Goal: Task Accomplishment & Management: Manage account settings

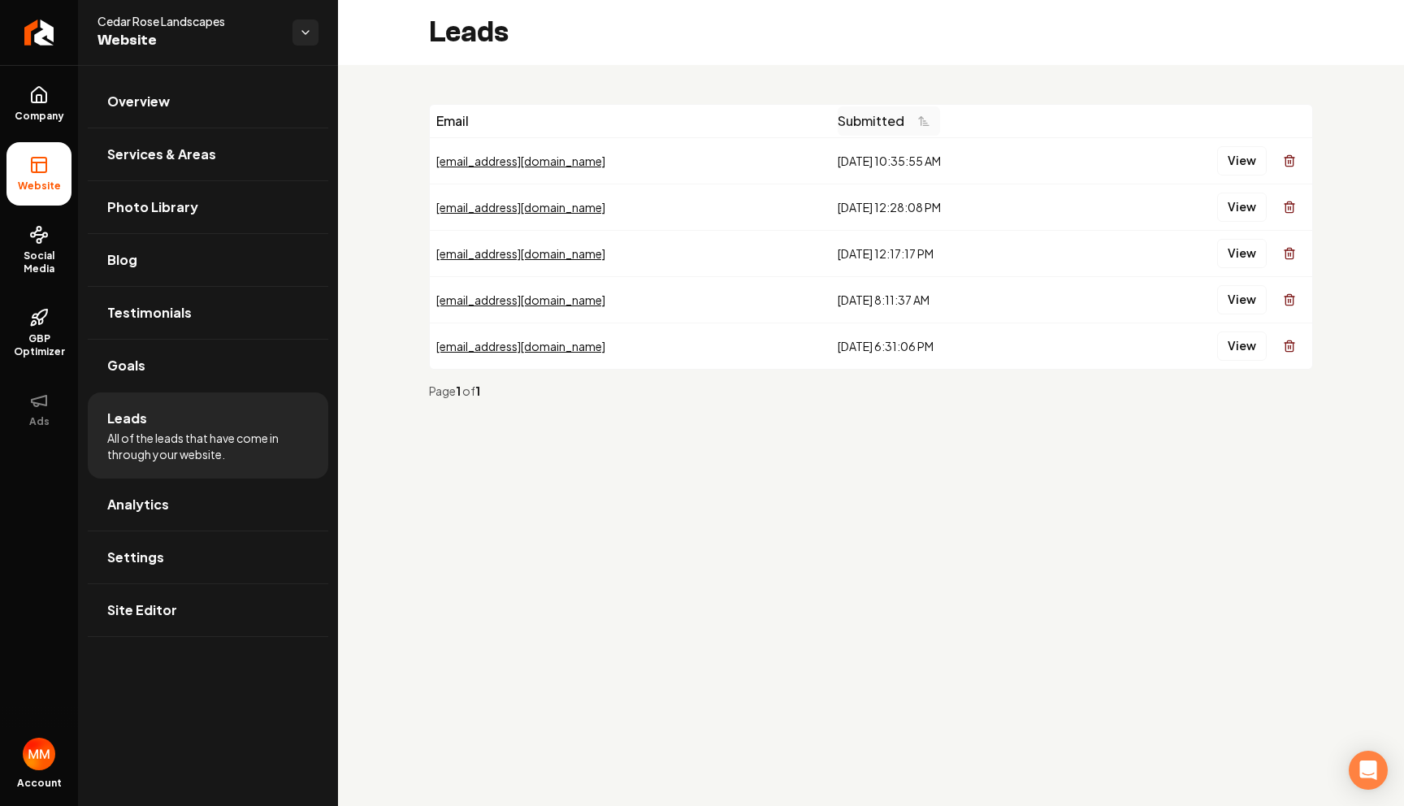
click at [917, 121] on icon "Main content area" at bounding box center [923, 121] width 13 height 13
click at [45, 110] on span "Company" at bounding box center [39, 116] width 63 height 13
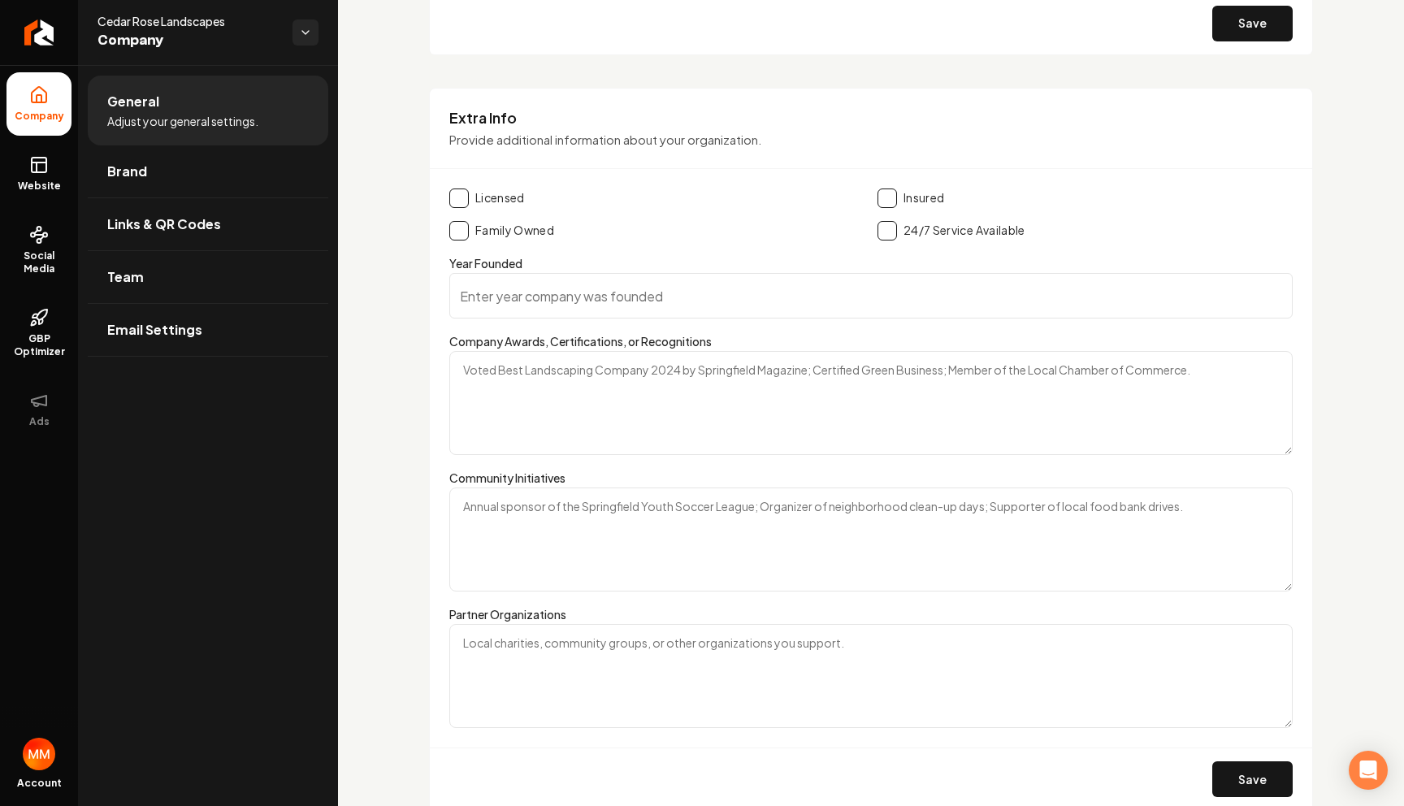
scroll to position [2342, 0]
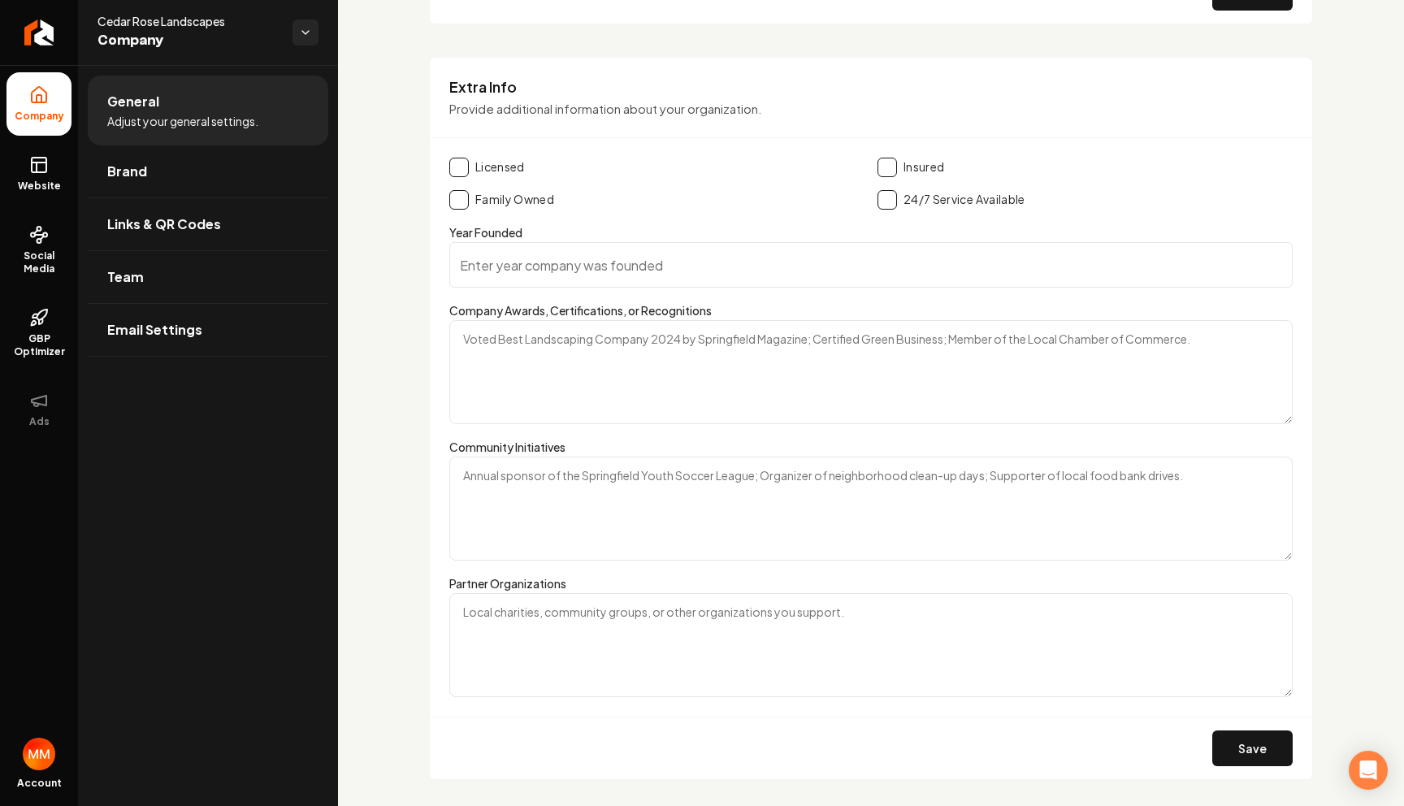
click at [882, 168] on button "Main content area" at bounding box center [888, 168] width 20 height 20
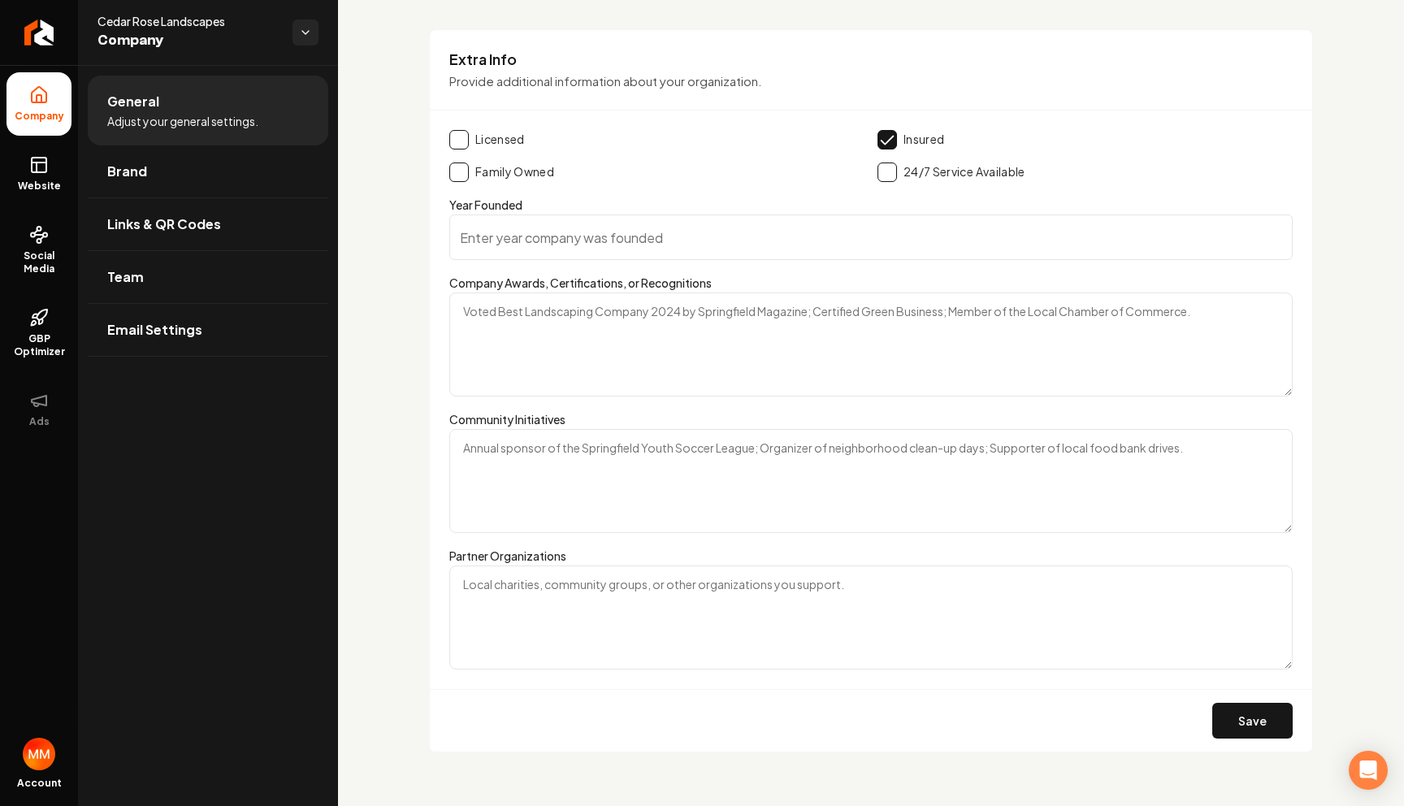
click at [882, 139] on button "Main content area" at bounding box center [888, 140] width 20 height 20
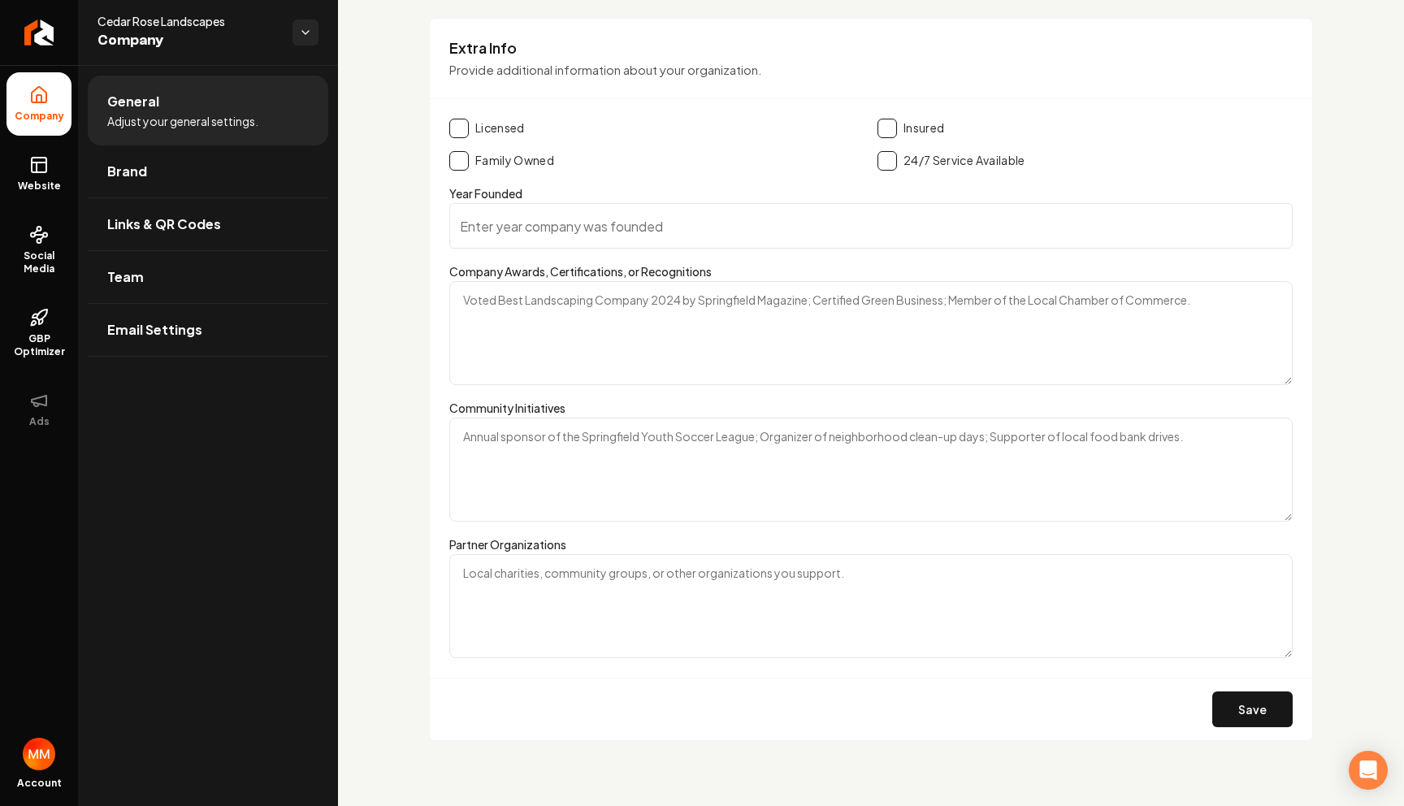
click at [881, 129] on button "Main content area" at bounding box center [888, 129] width 20 height 20
click at [461, 124] on button "Main content area" at bounding box center [459, 129] width 20 height 20
click at [1233, 713] on button "Save" at bounding box center [1252, 710] width 80 height 36
click at [145, 258] on link "Team" at bounding box center [208, 277] width 241 height 52
